Goal: Task Accomplishment & Management: Manage account settings

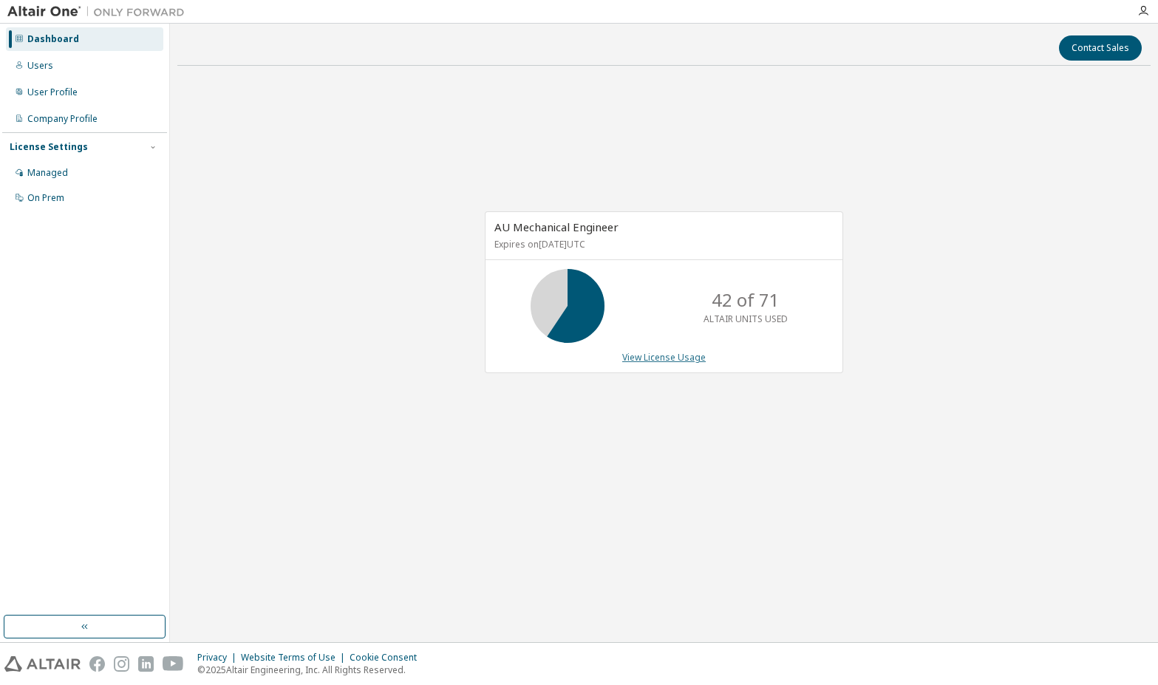
click at [664, 358] on link "View License Usage" at bounding box center [663, 357] width 83 height 13
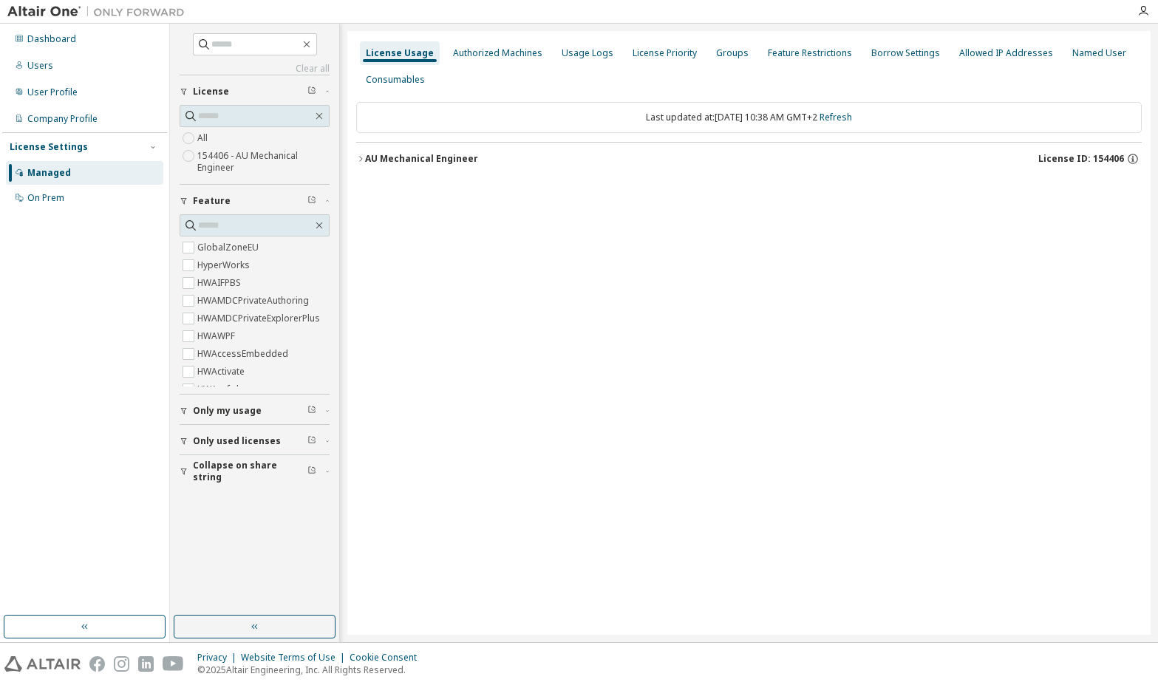
click at [364, 162] on icon "button" at bounding box center [360, 158] width 9 height 9
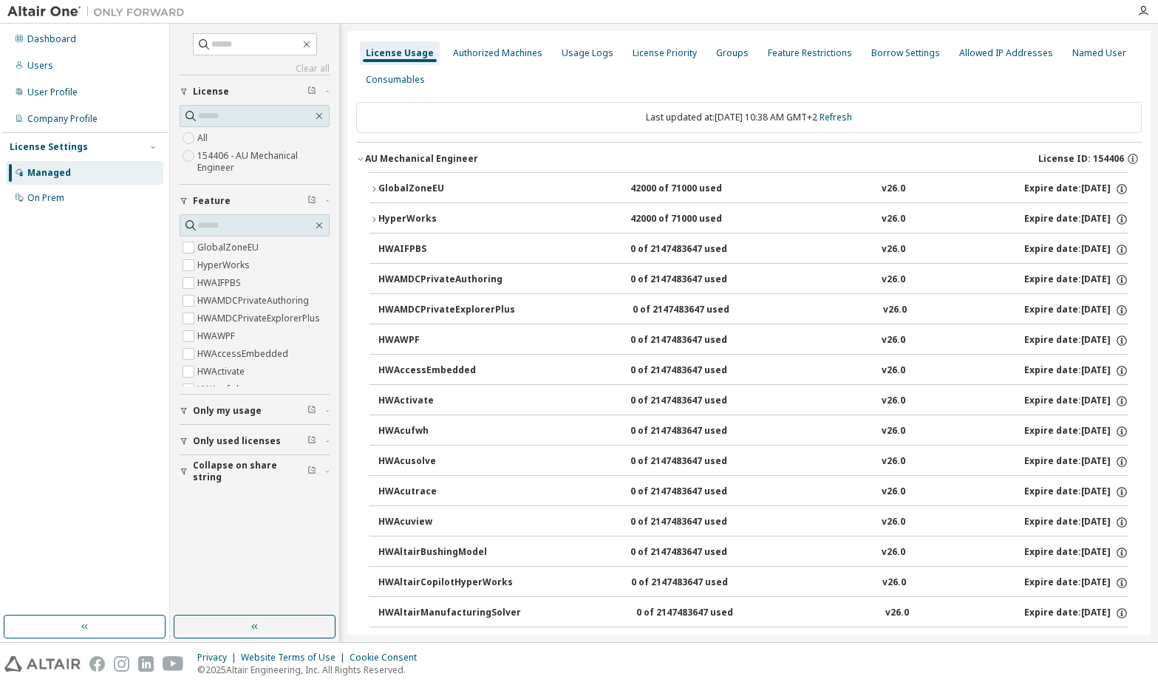
click at [372, 217] on icon "button" at bounding box center [373, 219] width 9 height 9
